Goal: Task Accomplishment & Management: Use online tool/utility

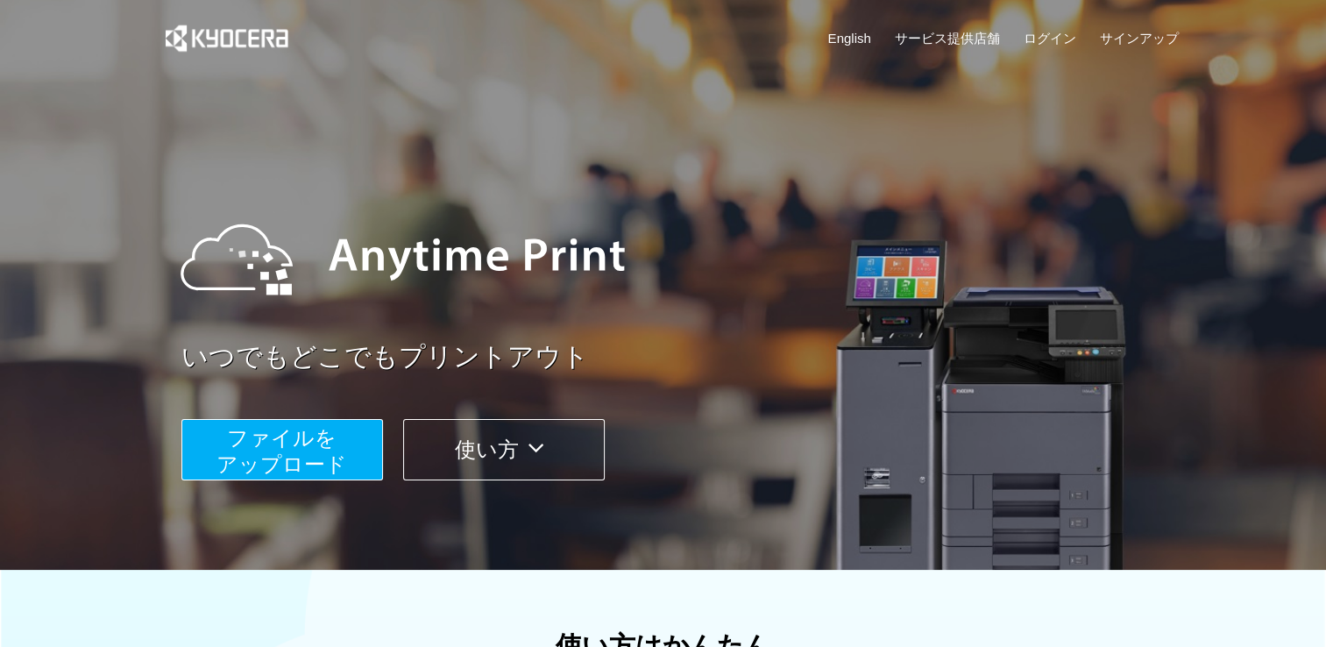
click at [305, 426] on span "ファイルを ​​アップロード" at bounding box center [281, 451] width 131 height 50
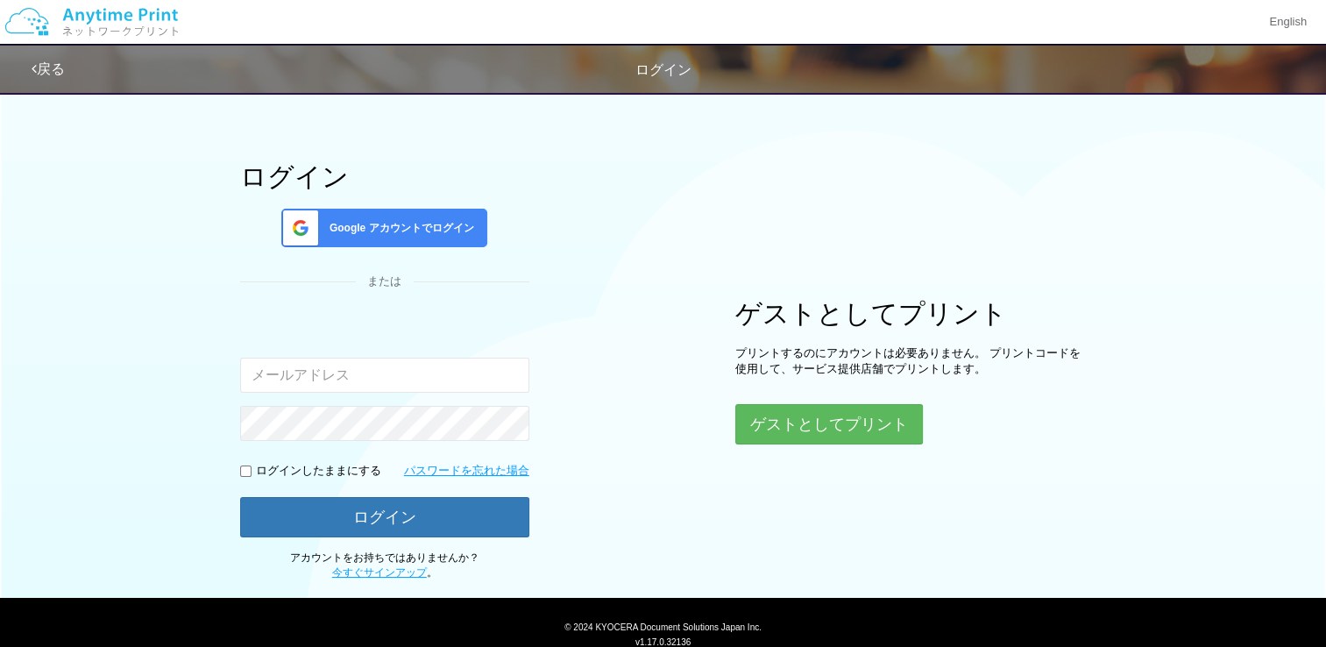
scroll to position [110, 0]
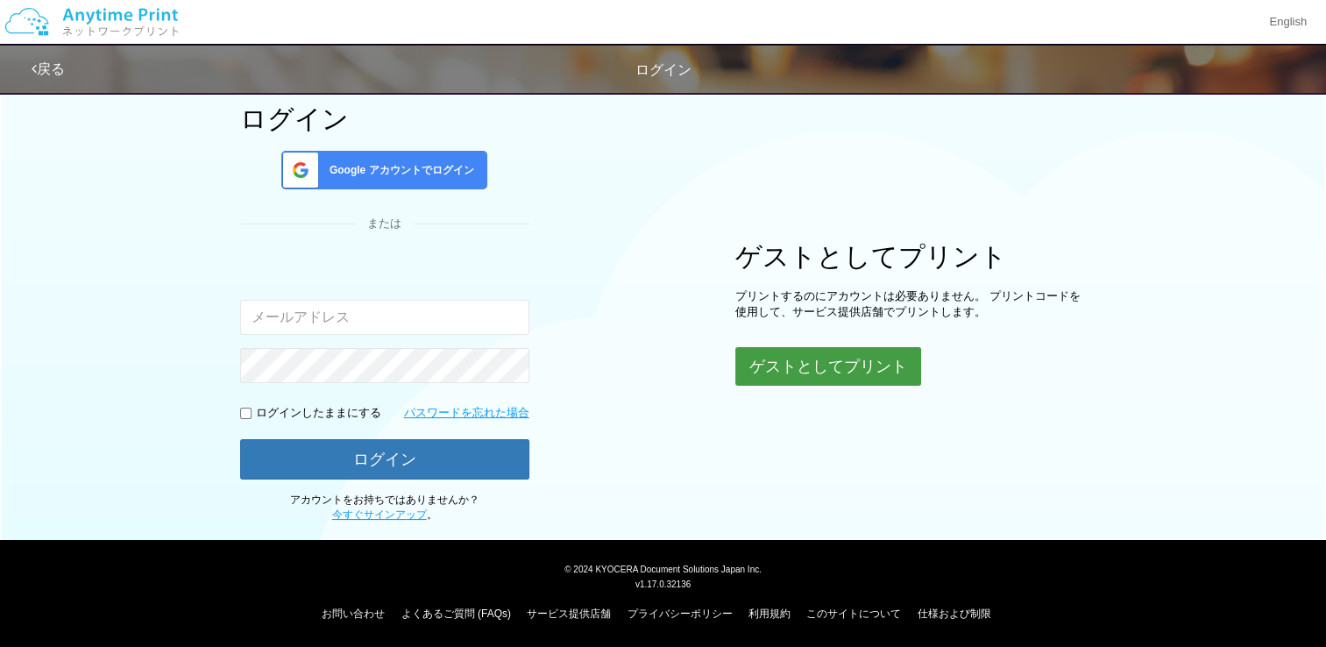
click at [810, 370] on button "ゲストとしてプリント" at bounding box center [828, 366] width 186 height 39
click at [825, 357] on button "ゲストとしてプリント" at bounding box center [828, 366] width 186 height 39
click at [862, 374] on button "ゲストとしてプリント" at bounding box center [828, 366] width 186 height 39
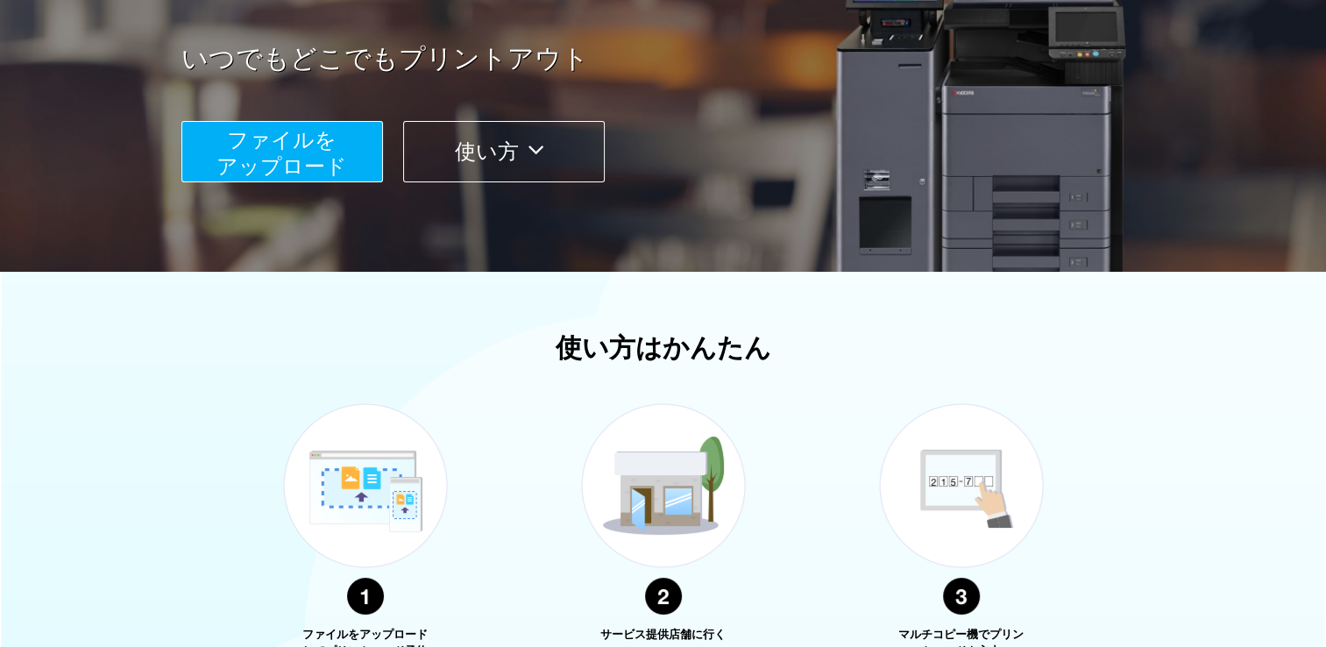
scroll to position [526, 0]
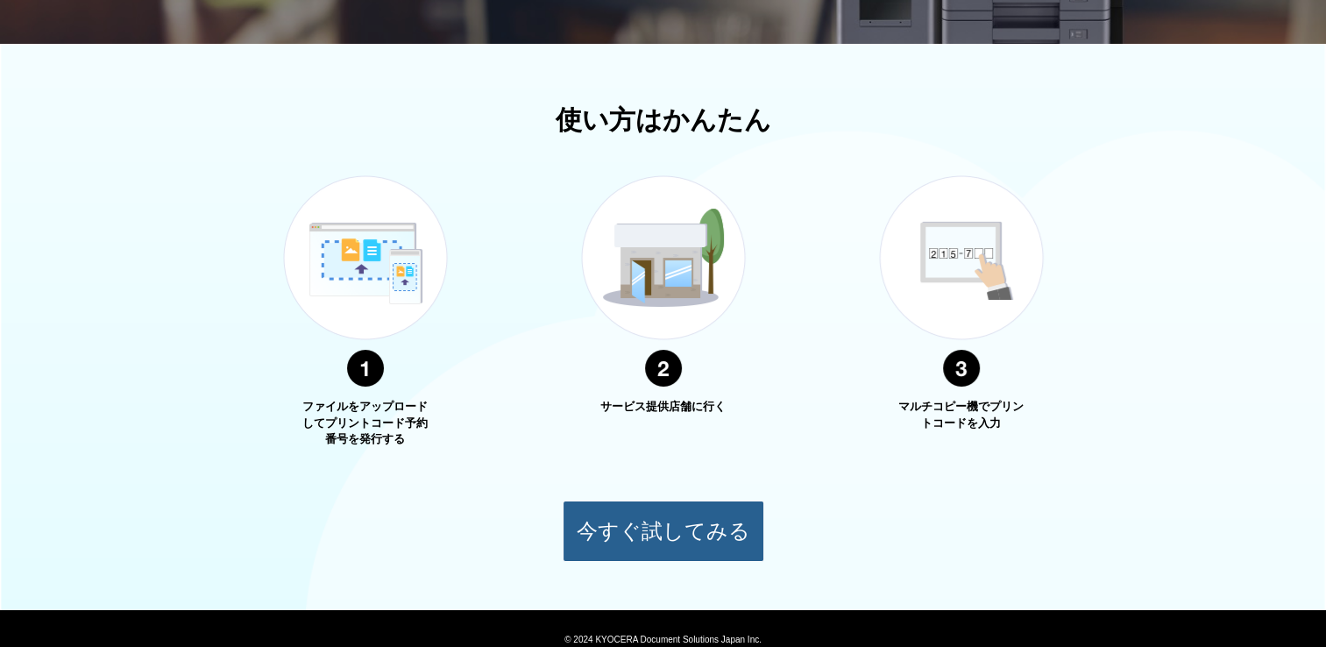
click at [699, 540] on button "今すぐ試してみる" at bounding box center [663, 530] width 202 height 61
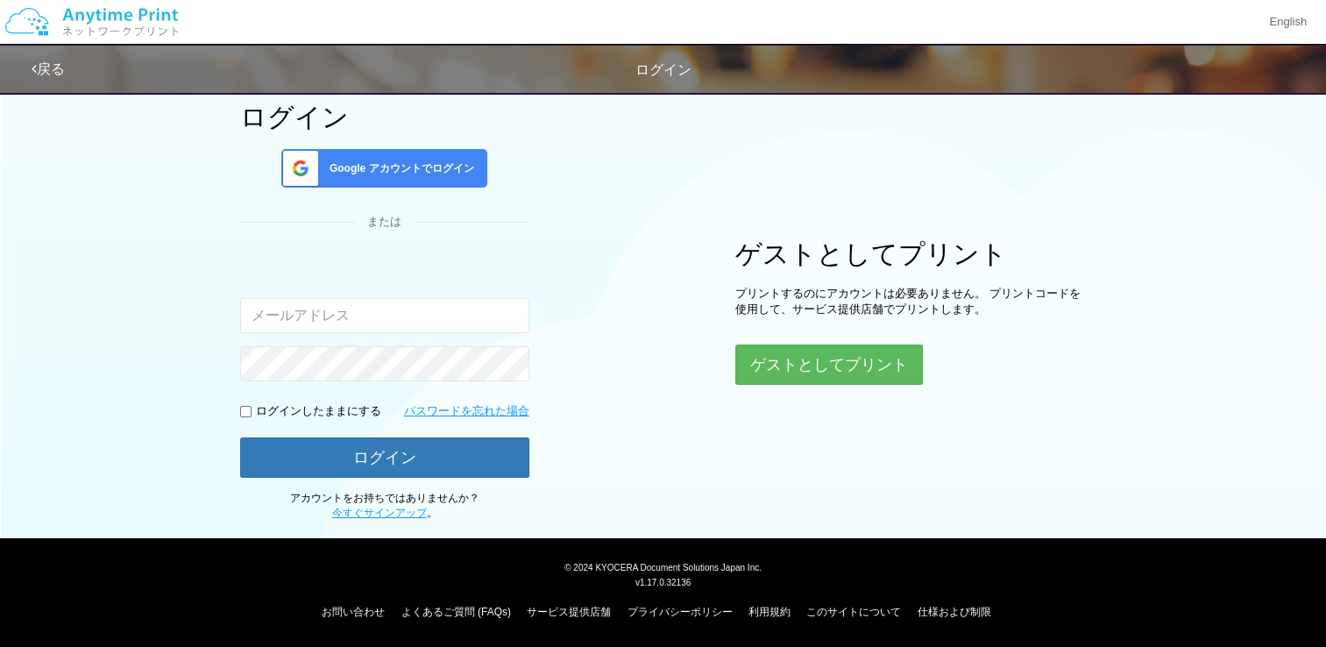
scroll to position [72, 0]
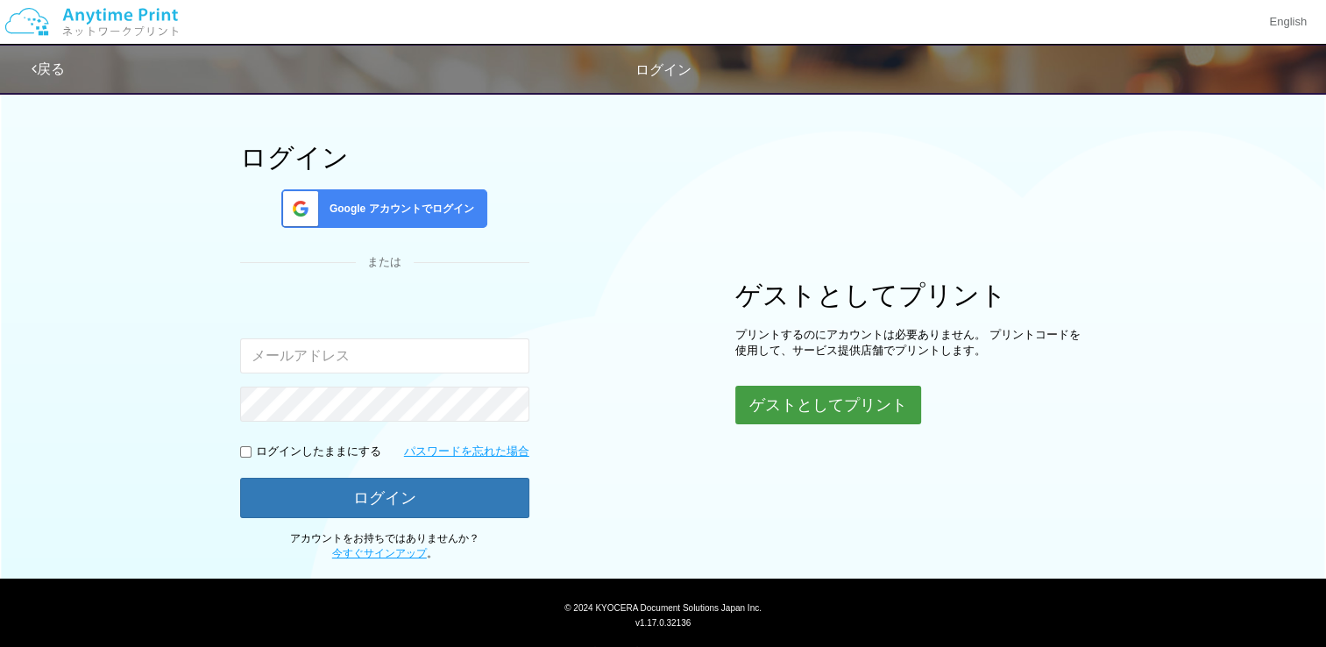
click at [786, 398] on button "ゲストとしてプリント" at bounding box center [828, 404] width 186 height 39
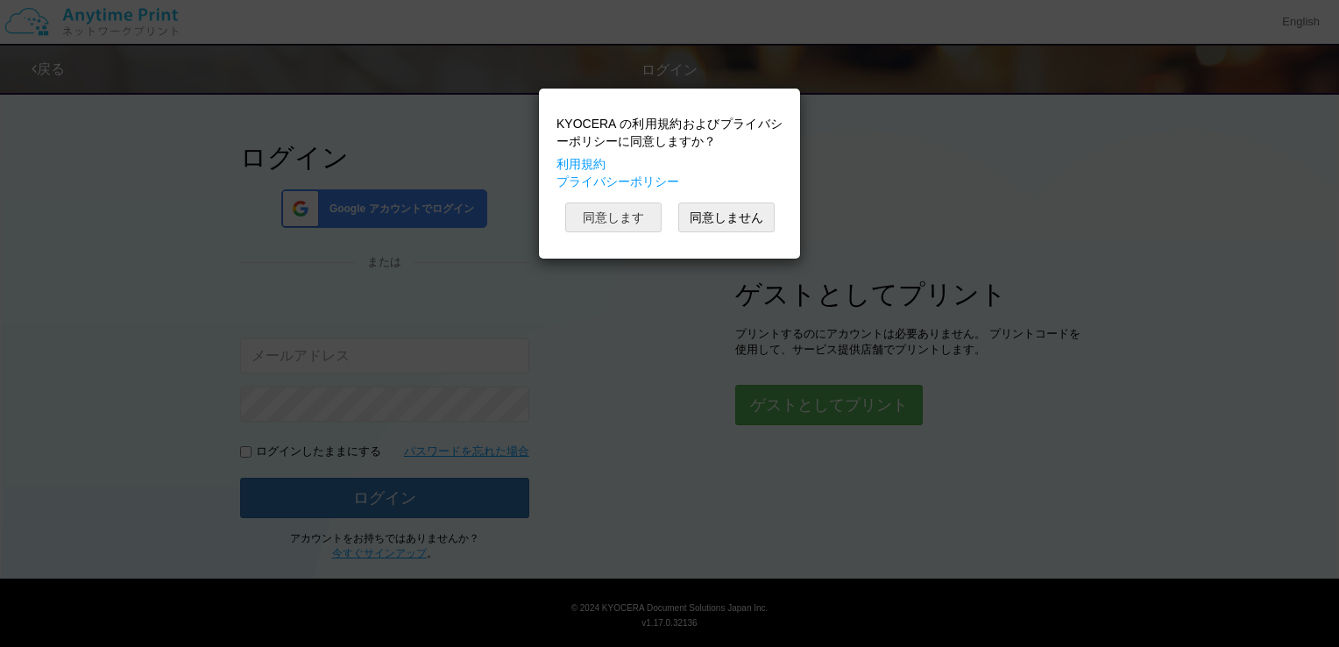
click at [591, 216] on button "同意します" at bounding box center [613, 217] width 96 height 30
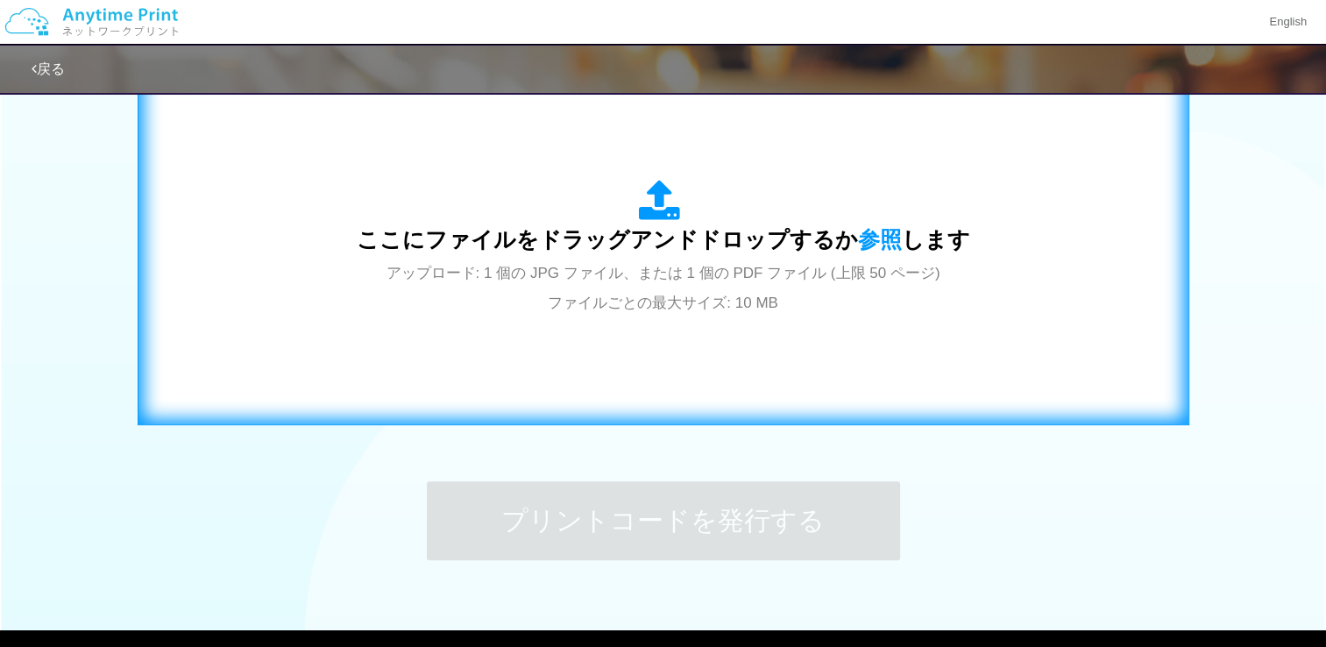
scroll to position [510, 0]
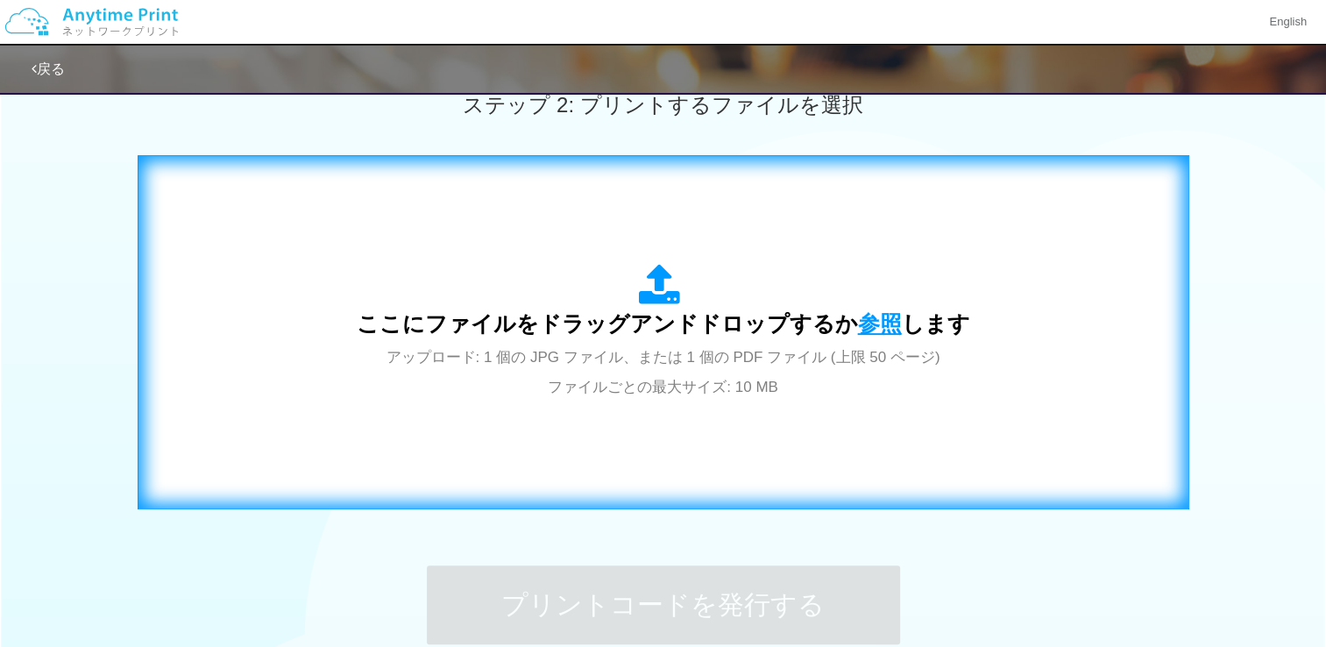
click at [886, 329] on span "参照" at bounding box center [880, 323] width 44 height 25
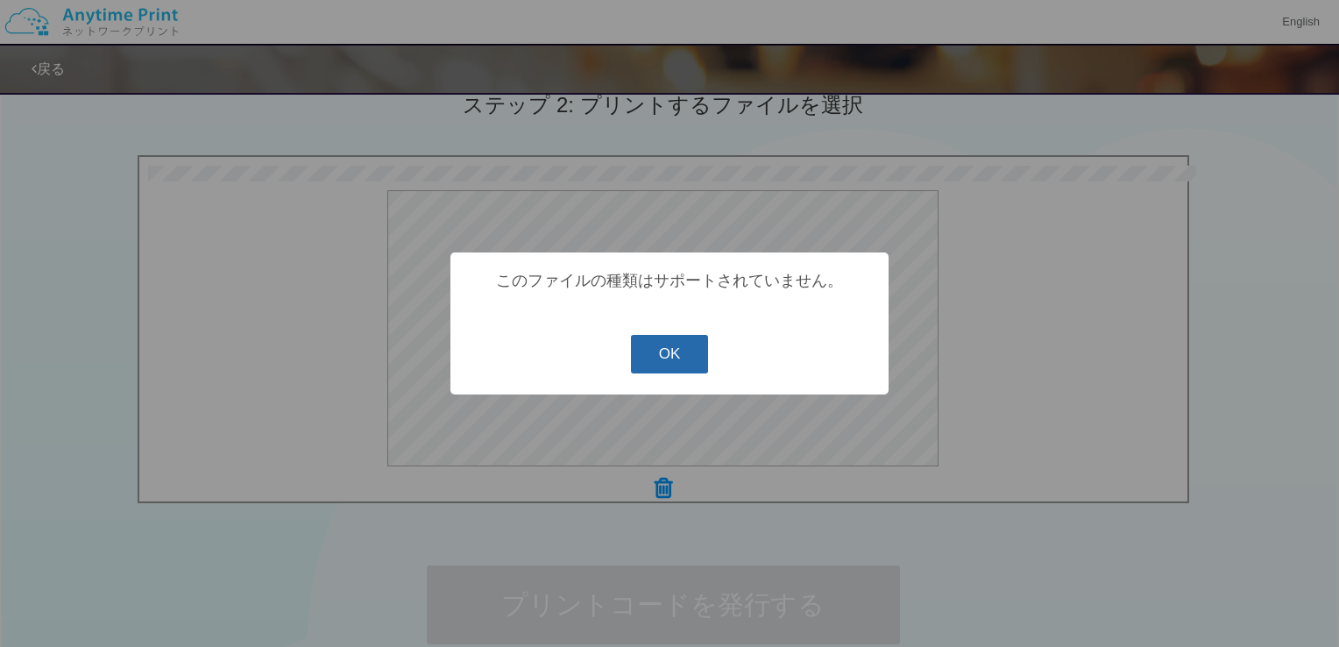
click at [638, 367] on button "OK" at bounding box center [670, 354] width 78 height 39
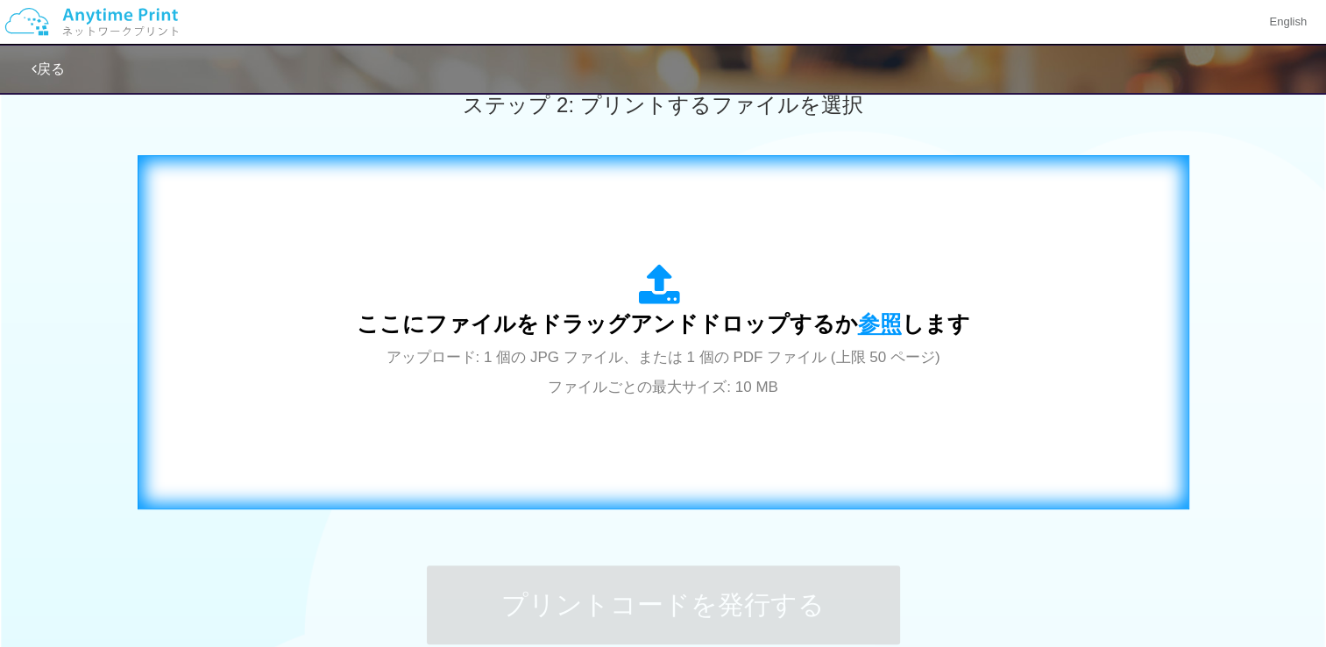
click at [882, 322] on span "参照" at bounding box center [880, 323] width 44 height 25
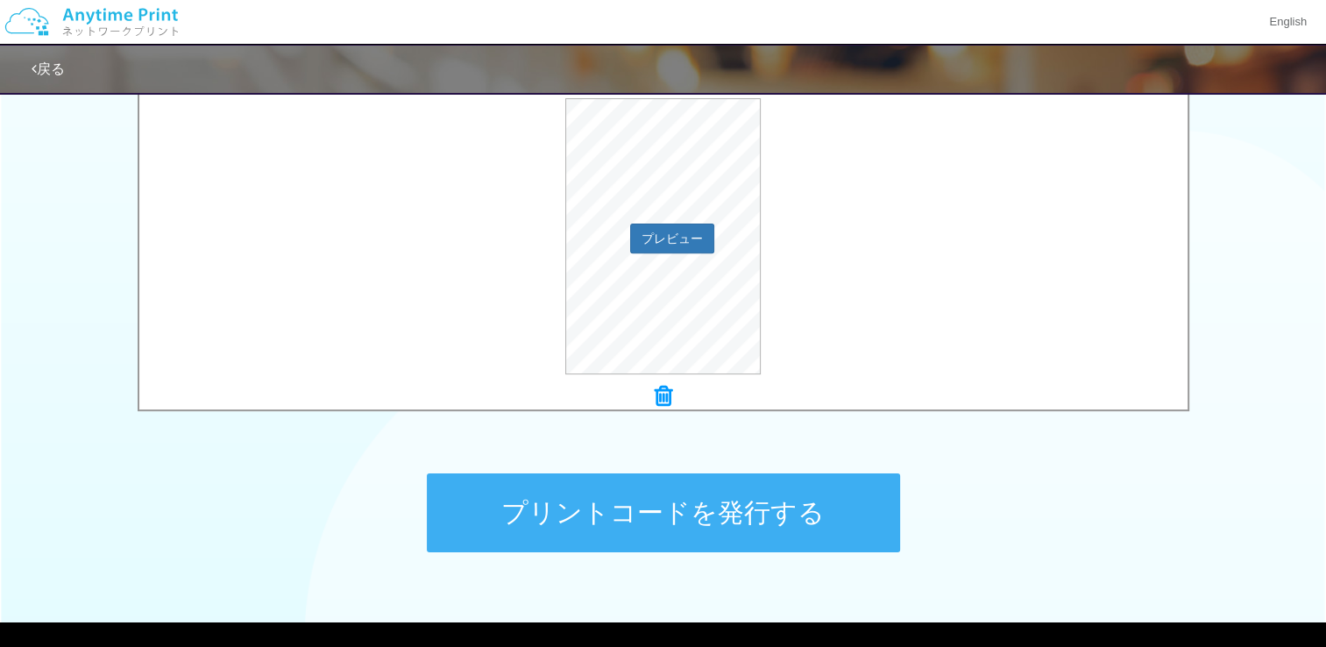
scroll to position [685, 0]
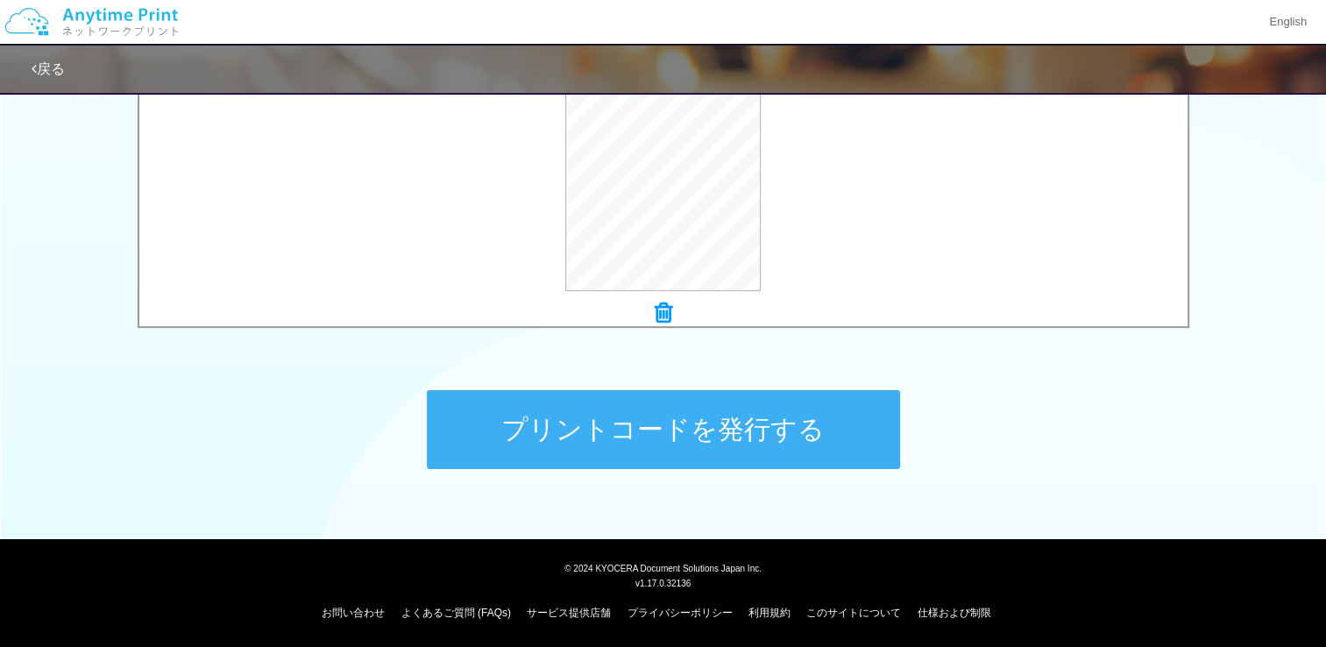
click at [667, 425] on button "プリントコードを発行する" at bounding box center [663, 429] width 473 height 79
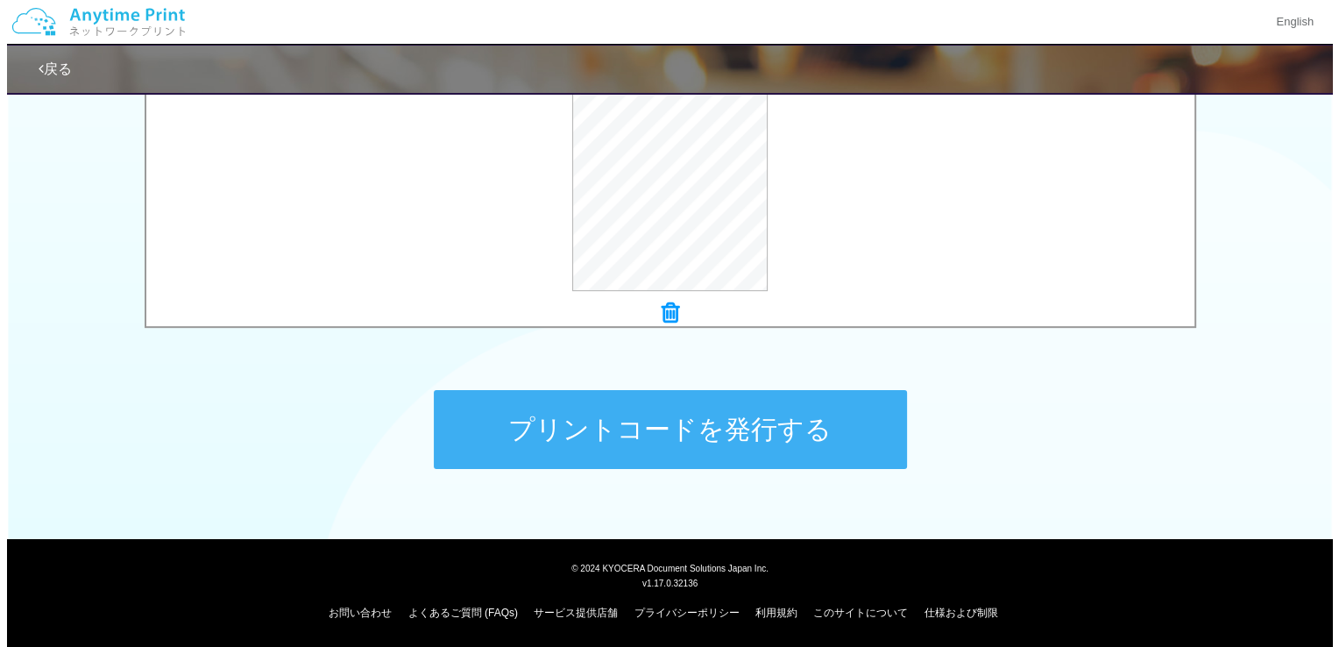
scroll to position [0, 0]
